Goal: Task Accomplishment & Management: Use online tool/utility

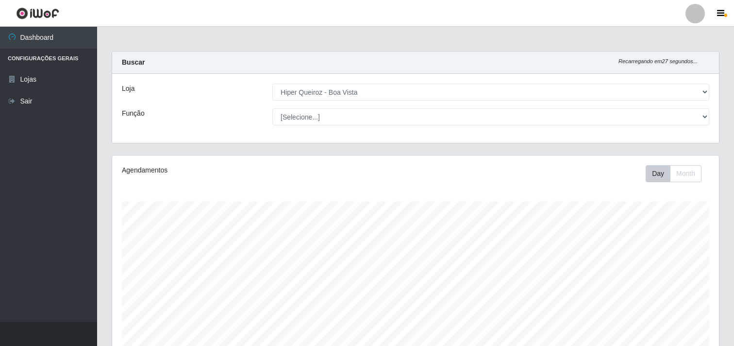
select select "514"
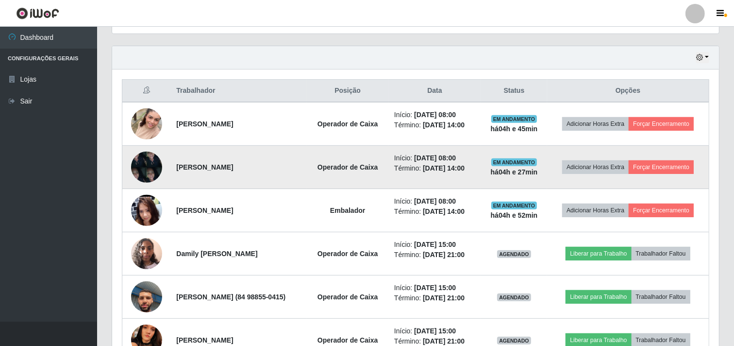
scroll to position [201, 607]
click at [637, 174] on button "Forçar Encerramento" at bounding box center [661, 167] width 65 height 14
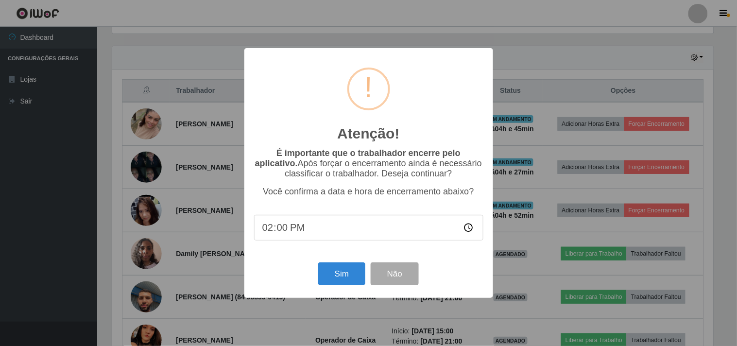
click at [330, 231] on input "14:00" at bounding box center [368, 228] width 229 height 26
type input "12:55"
click at [344, 277] on button "Sim" at bounding box center [341, 273] width 47 height 23
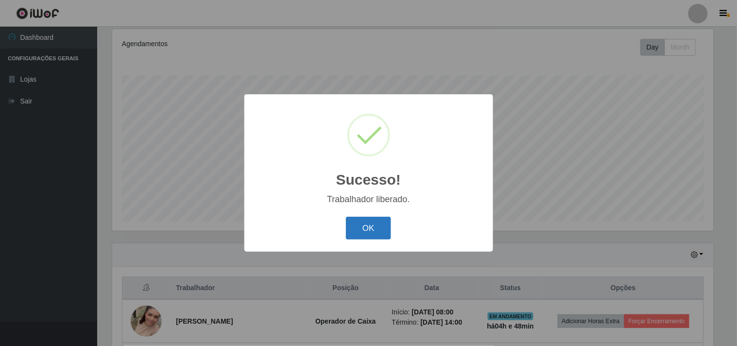
click at [381, 225] on button "OK" at bounding box center [368, 228] width 45 height 23
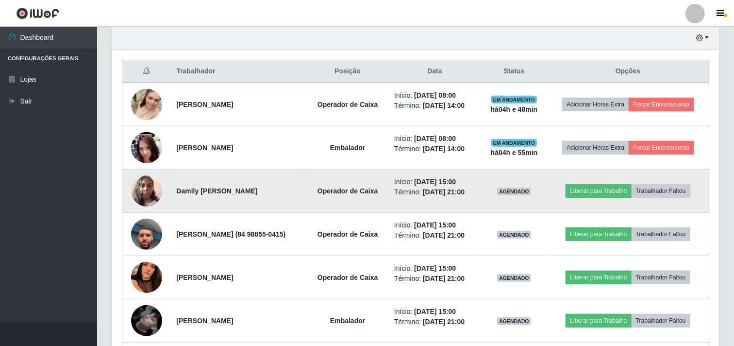
scroll to position [288, 0]
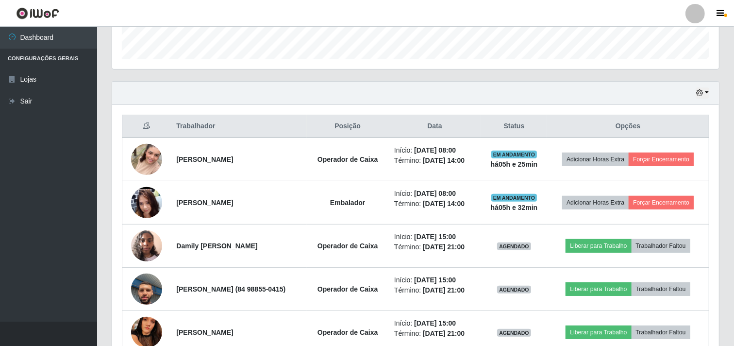
click at [0, 211] on ul "Dashboard Configurações Gerais Lojas Sair" at bounding box center [48, 174] width 97 height 295
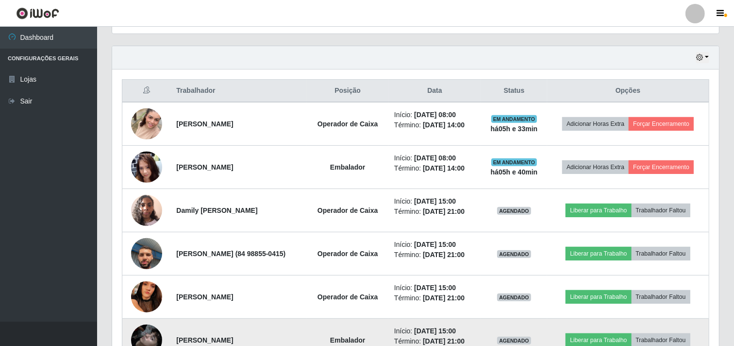
scroll to position [216, 0]
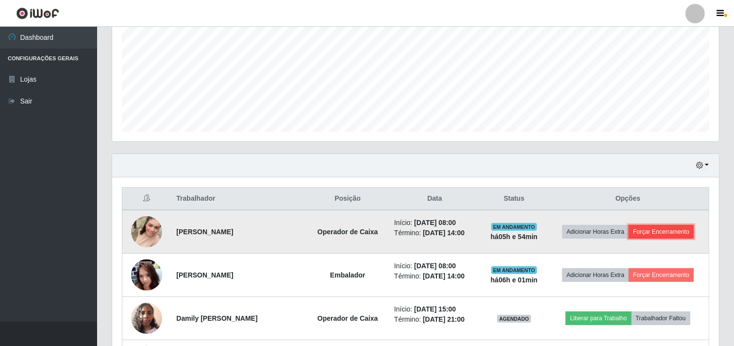
click at [629, 239] on button "Forçar Encerramento" at bounding box center [661, 232] width 65 height 14
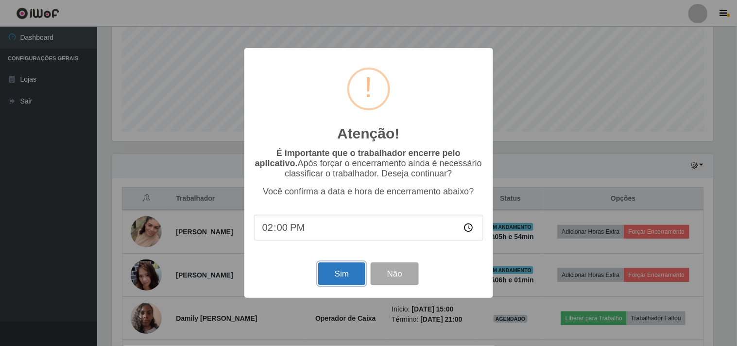
click at [338, 268] on button "Sim" at bounding box center [341, 273] width 47 height 23
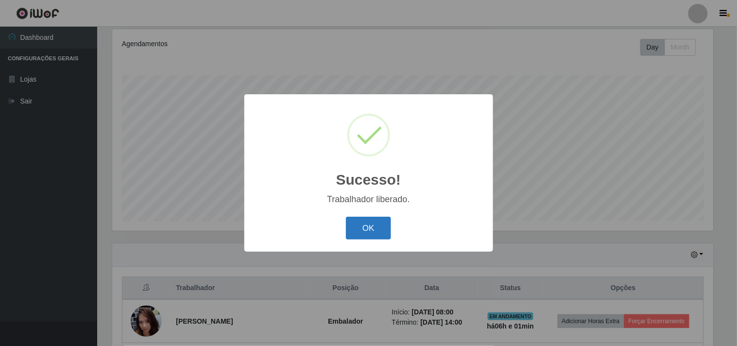
click at [375, 221] on button "OK" at bounding box center [368, 228] width 45 height 23
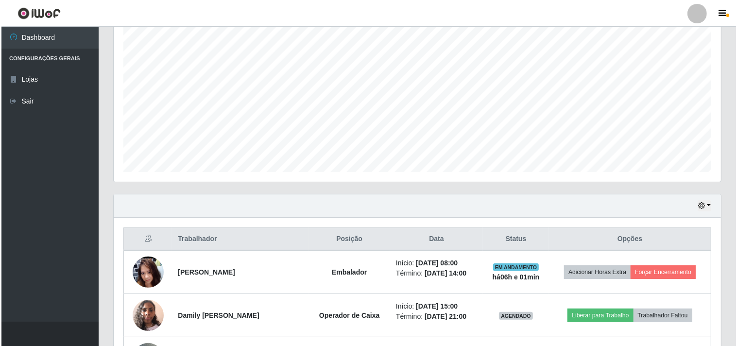
scroll to position [234, 0]
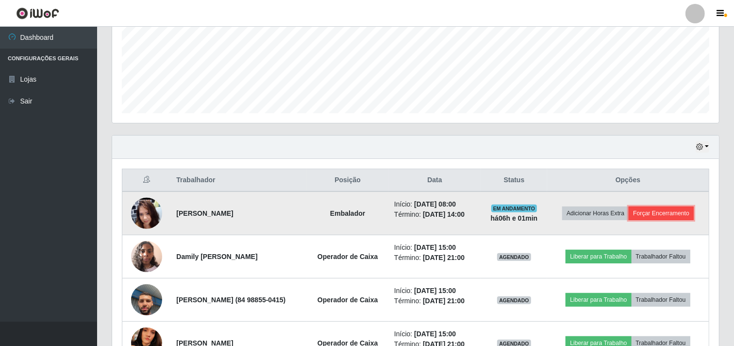
click at [629, 220] on button "Forçar Encerramento" at bounding box center [661, 213] width 65 height 14
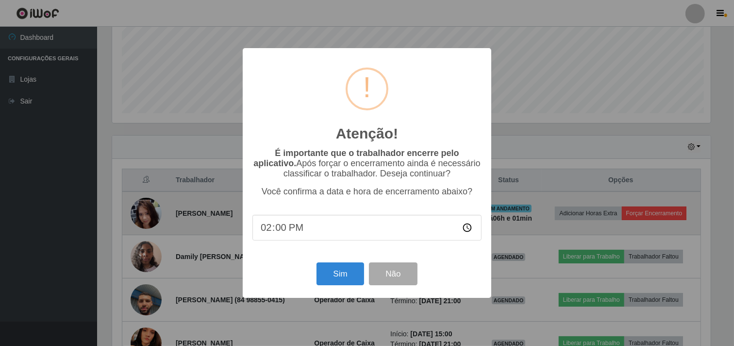
scroll to position [201, 601]
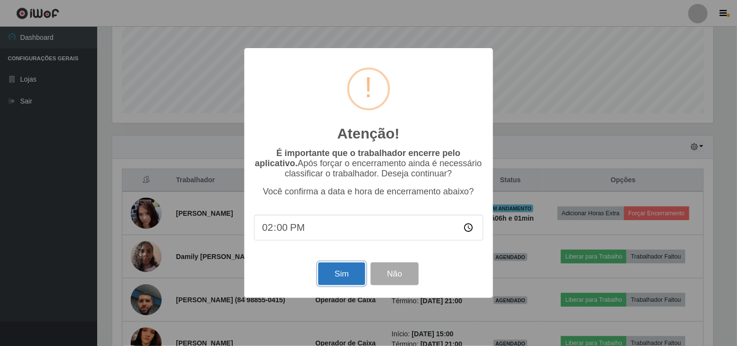
click at [340, 273] on button "Sim" at bounding box center [341, 273] width 47 height 23
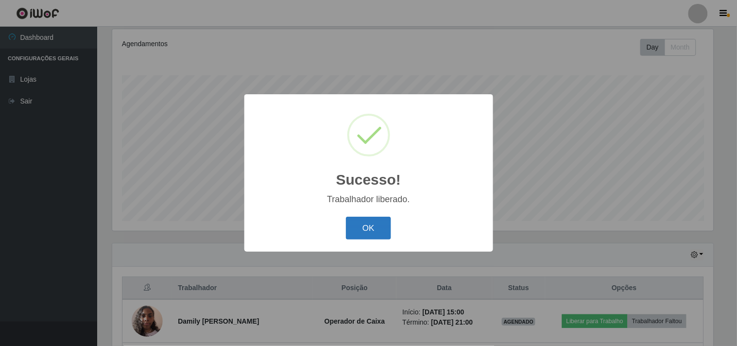
click at [363, 226] on button "OK" at bounding box center [368, 228] width 45 height 23
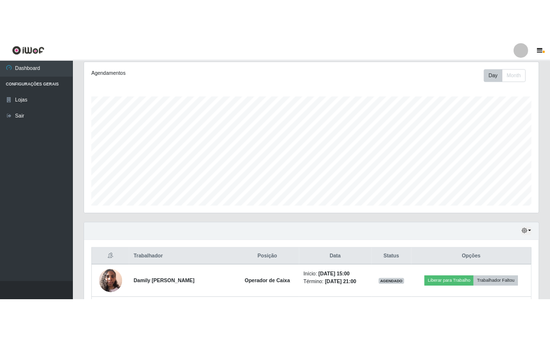
scroll to position [485542, 485322]
